Goal: Information Seeking & Learning: Learn about a topic

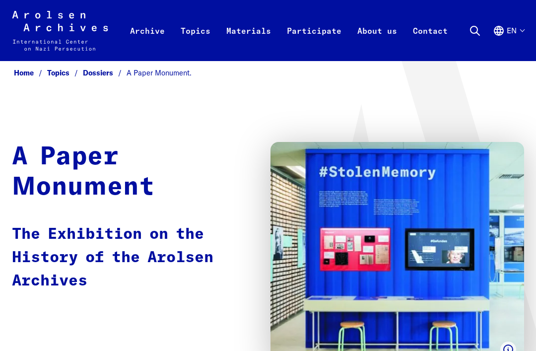
click at [273, 176] on img at bounding box center [398, 254] width 254 height 224
click at [50, 147] on h1 "A Paper Monument" at bounding box center [131, 172] width 239 height 61
click at [58, 142] on h1 "A Paper Monument" at bounding box center [131, 172] width 239 height 61
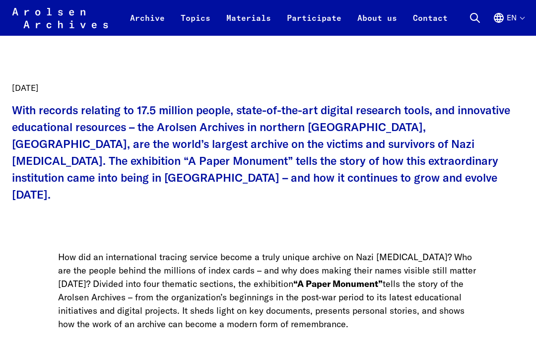
scroll to position [398, 0]
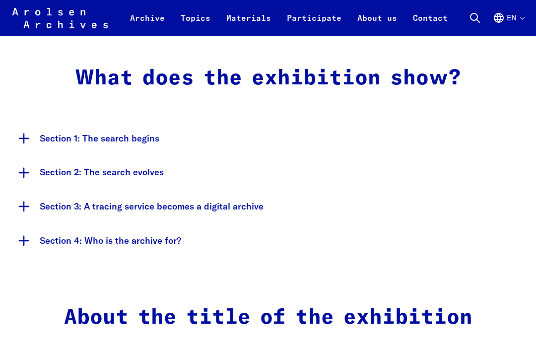
click at [37, 122] on button "Section 1: The search begins" at bounding box center [268, 139] width 513 height 34
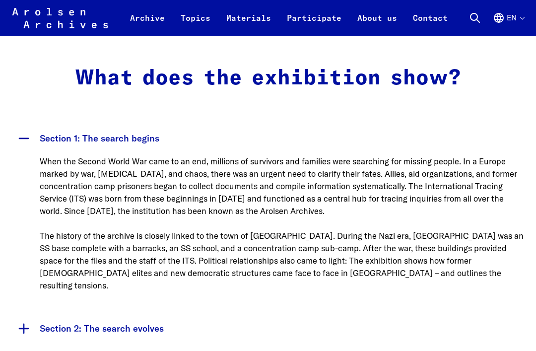
scroll to position [728, 0]
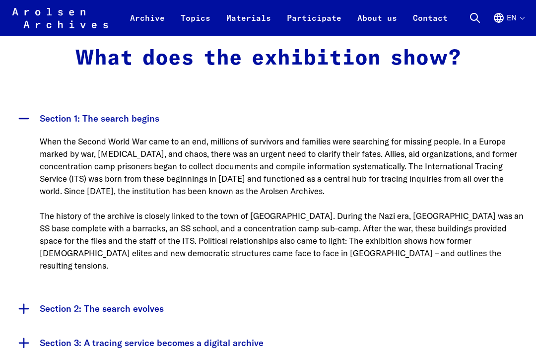
click at [53, 292] on button "Section 2: The search evolves" at bounding box center [268, 309] width 513 height 34
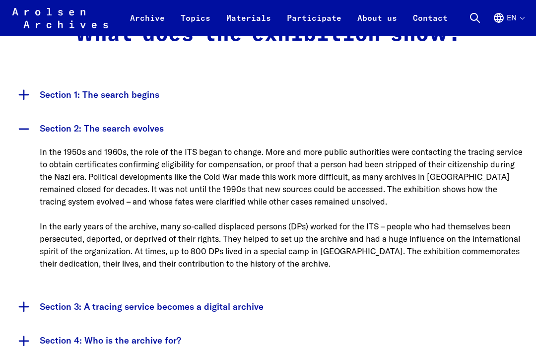
scroll to position [750, 0]
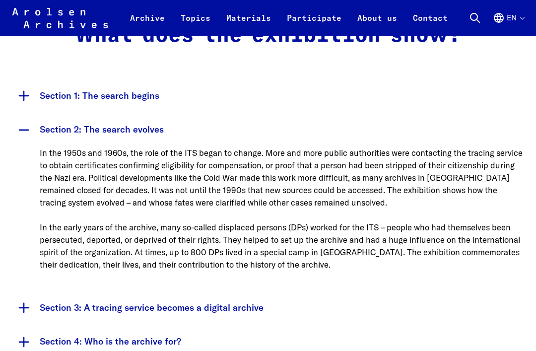
click at [21, 113] on button "Section 2: The search evolves" at bounding box center [268, 130] width 513 height 34
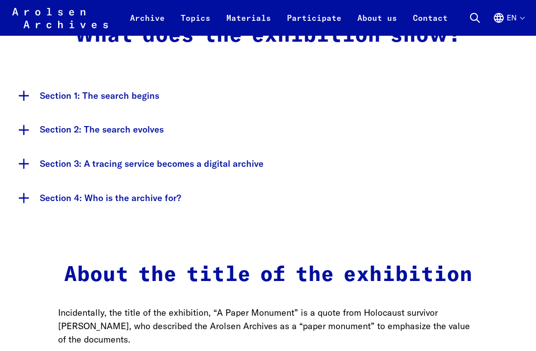
click at [28, 147] on button "Section 3: A tracing service becomes a digital archive" at bounding box center [268, 164] width 513 height 34
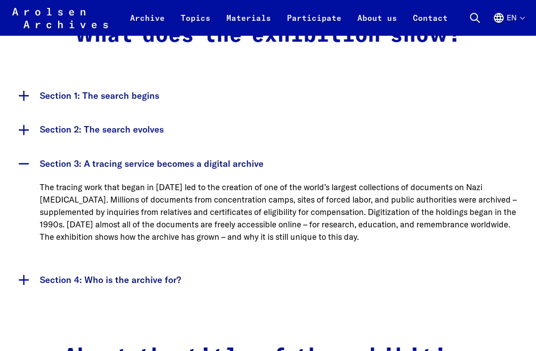
scroll to position [751, 0]
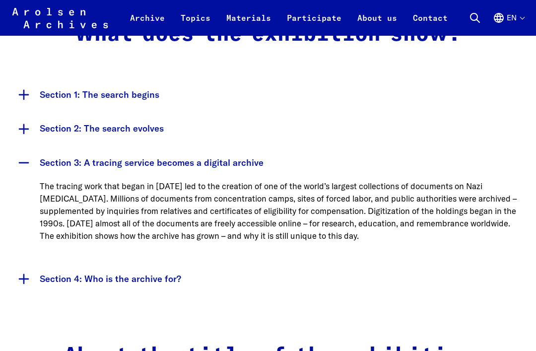
click at [242, 147] on button "Section 3: A tracing service becomes a digital archive" at bounding box center [268, 163] width 513 height 34
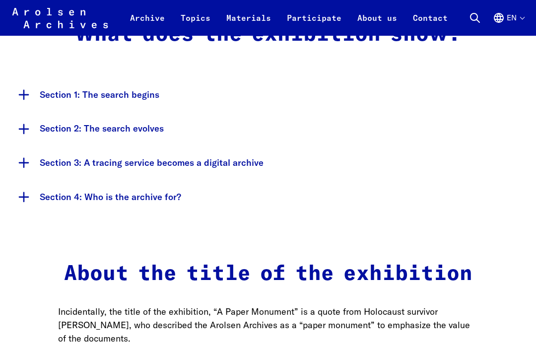
click at [204, 180] on button "Section 4: Who is the archive for?" at bounding box center [268, 197] width 513 height 34
